Goal: Information Seeking & Learning: Find specific fact

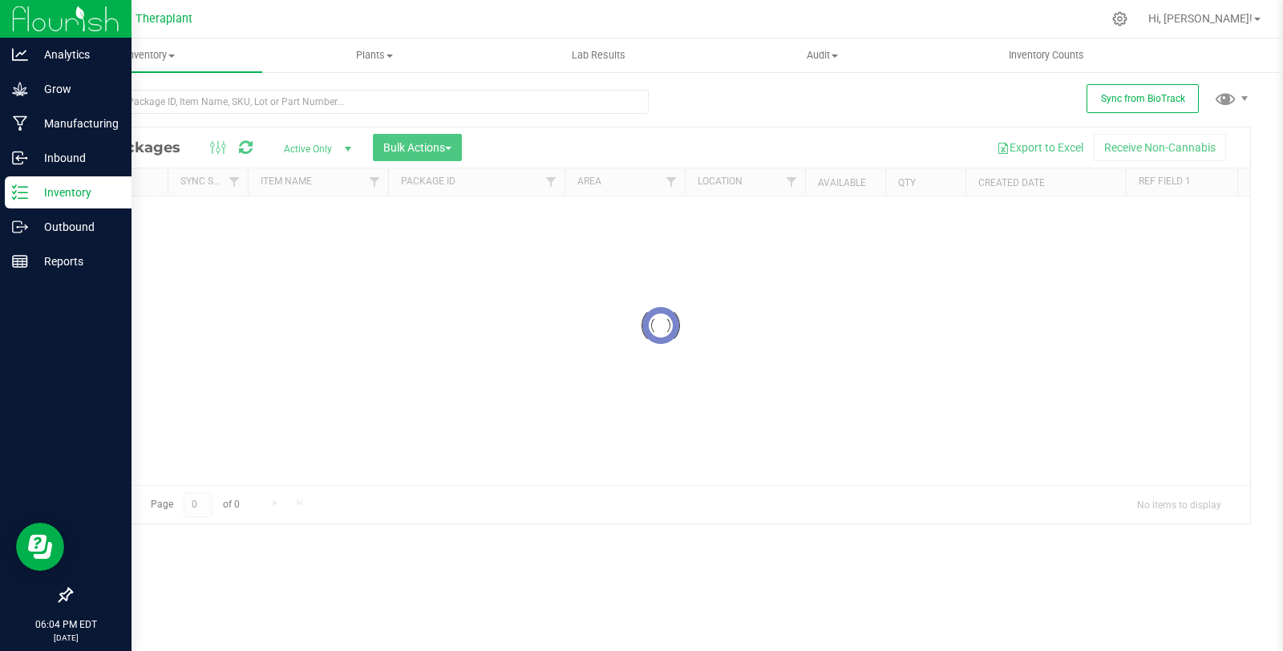
click at [22, 197] on icon at bounding box center [20, 192] width 16 height 16
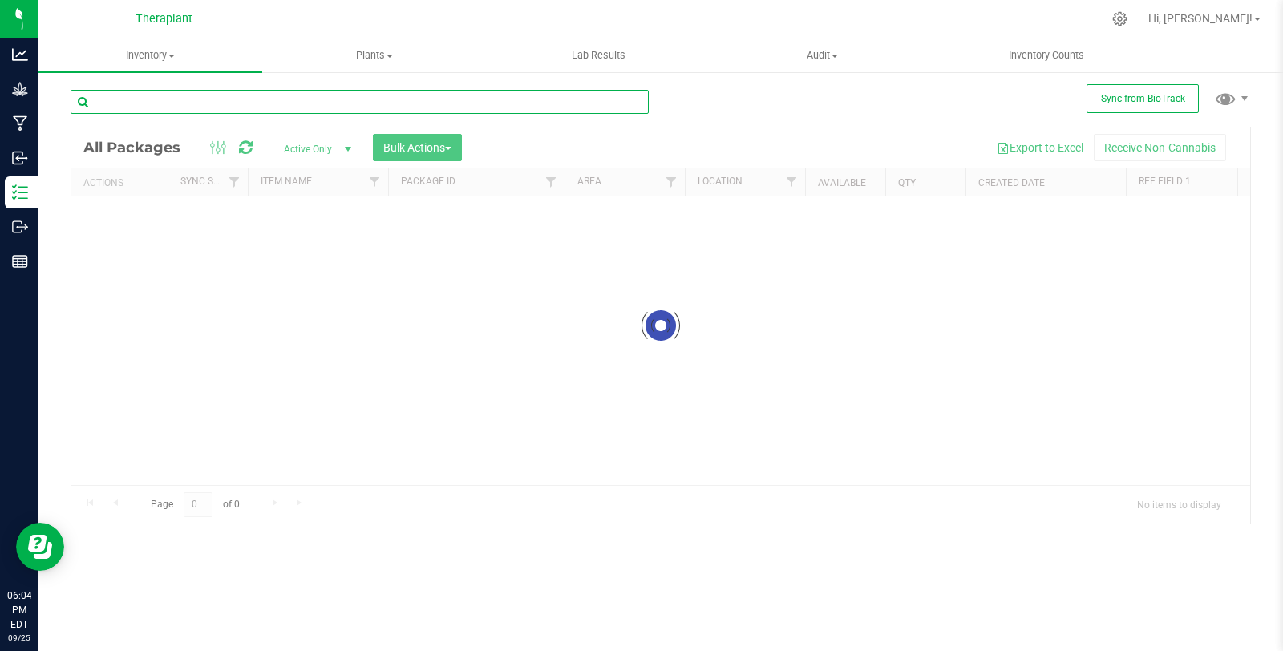
click at [242, 101] on input "text" at bounding box center [360, 102] width 578 height 24
paste input "all:hours Banana Acai Mints Hash Nugs 41324"
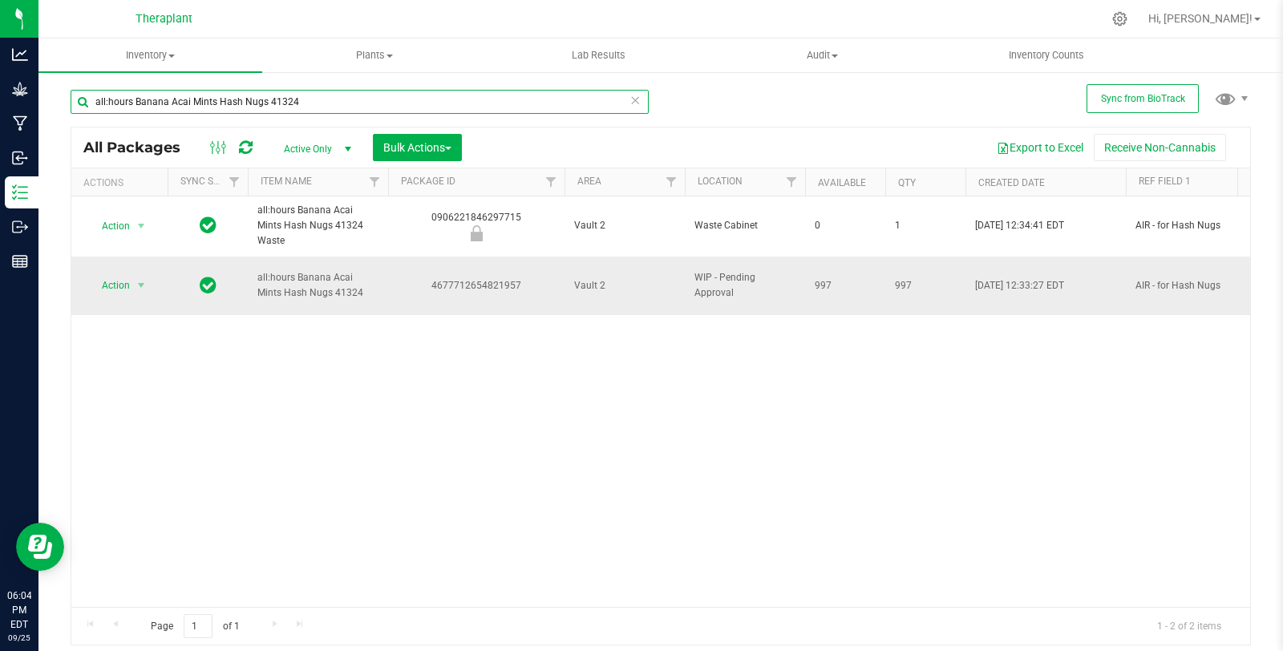
type input "all:hours Banana Acai Mints Hash Nugs 41324"
drag, startPoint x: 433, startPoint y: 261, endPoint x: 522, endPoint y: 269, distance: 89.3
click at [522, 278] on div "4677712654821957" at bounding box center [476, 285] width 181 height 15
copy div "4677712654821957"
